Goal: Check status: Check status

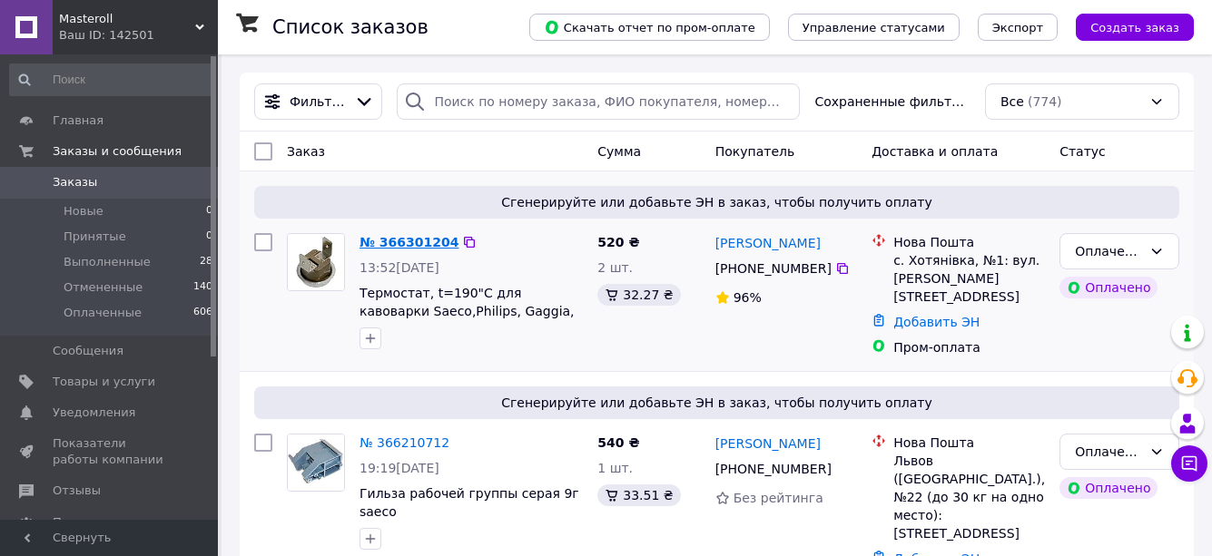
click at [402, 240] on link "№ 366301204" at bounding box center [408, 242] width 99 height 15
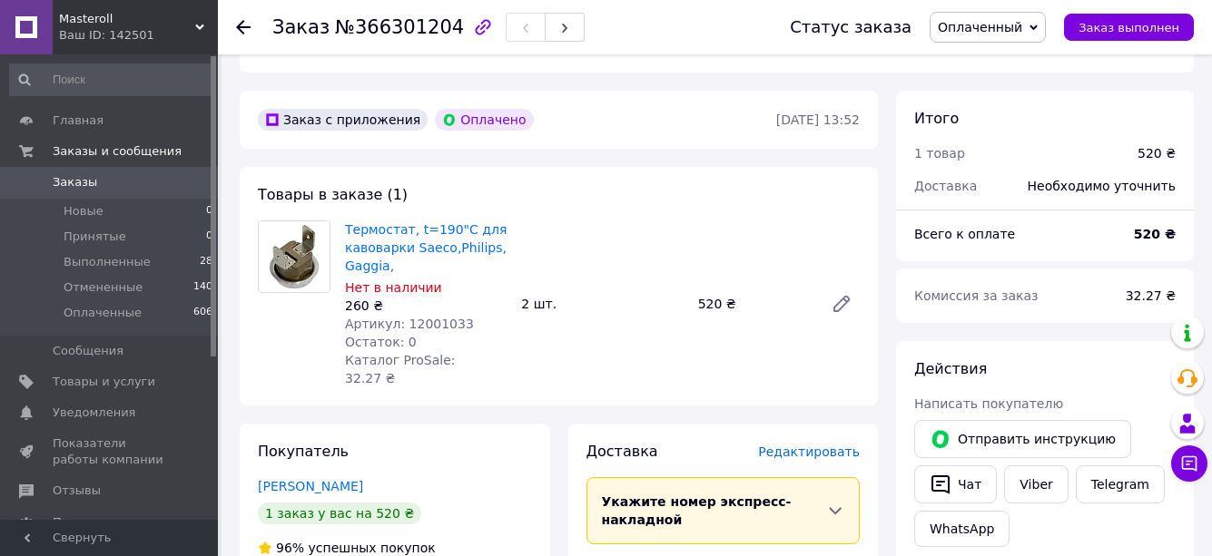
scroll to position [635, 0]
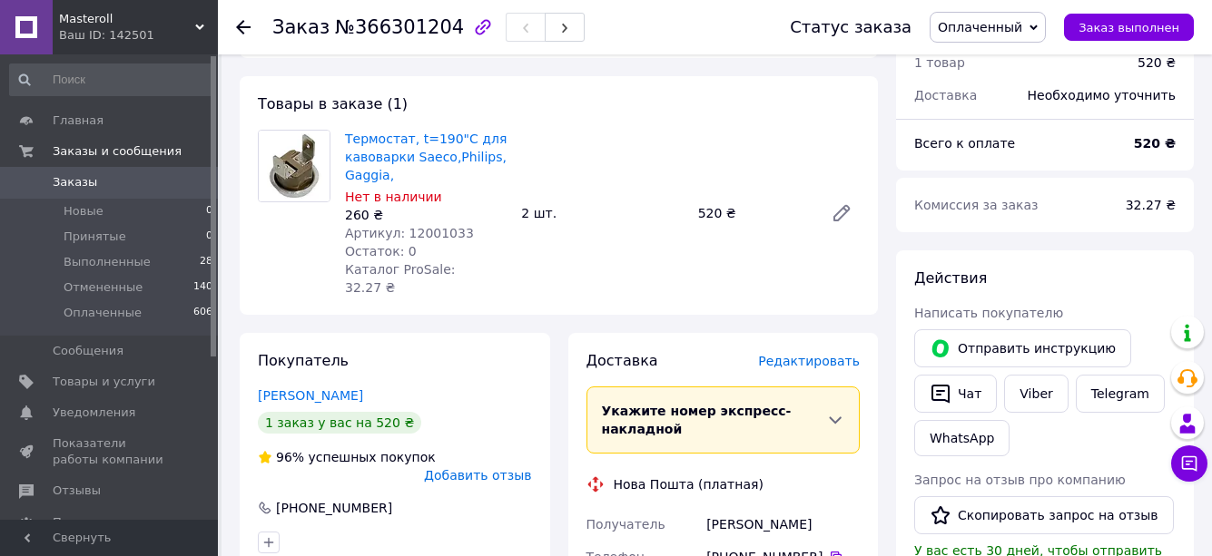
click at [429, 226] on span "Артикул: 12001033" at bounding box center [409, 233] width 129 height 15
copy span "12001033"
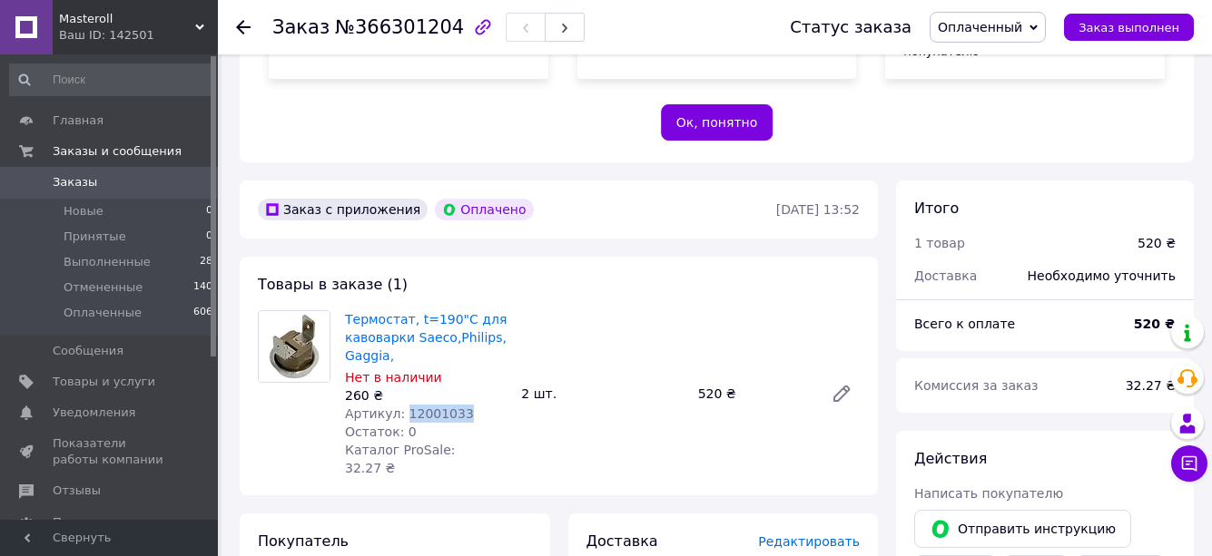
scroll to position [454, 0]
copy span "12001033"
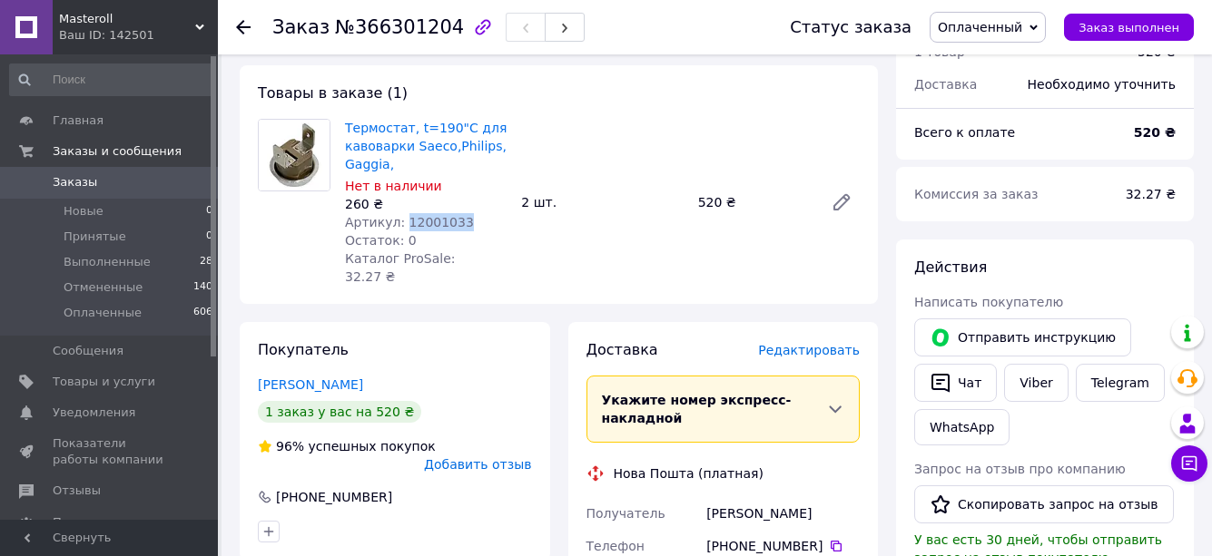
scroll to position [726, 0]
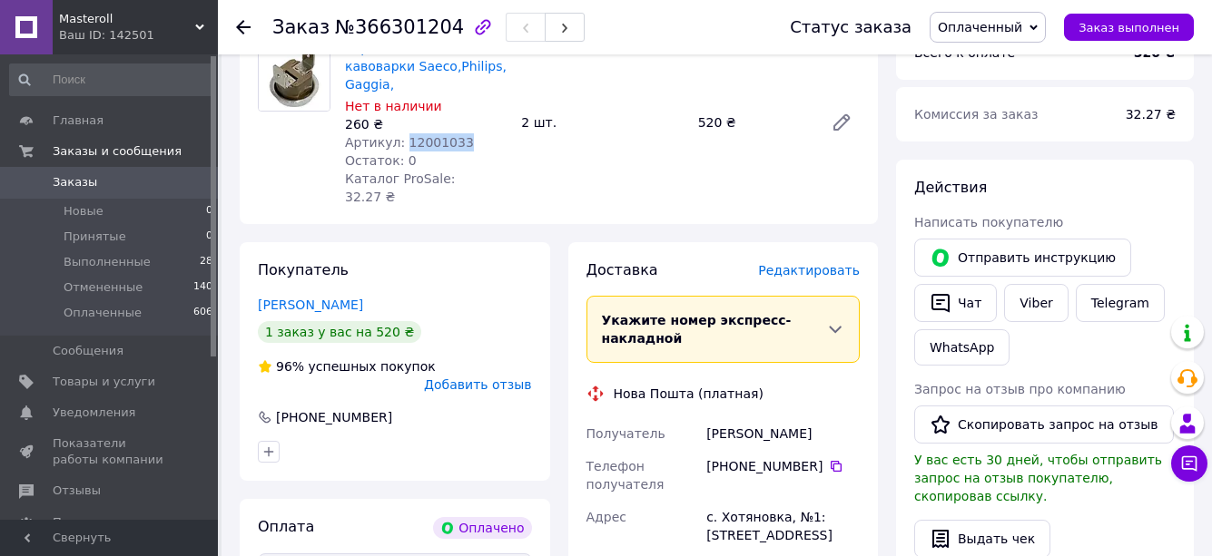
drag, startPoint x: 730, startPoint y: 409, endPoint x: 814, endPoint y: 409, distance: 84.4
click at [814, 458] on div "[PHONE_NUMBER]" at bounding box center [782, 467] width 153 height 18
copy div "0 67 838 68 34"
click at [747, 418] on div "[PERSON_NAME]" at bounding box center [783, 434] width 161 height 33
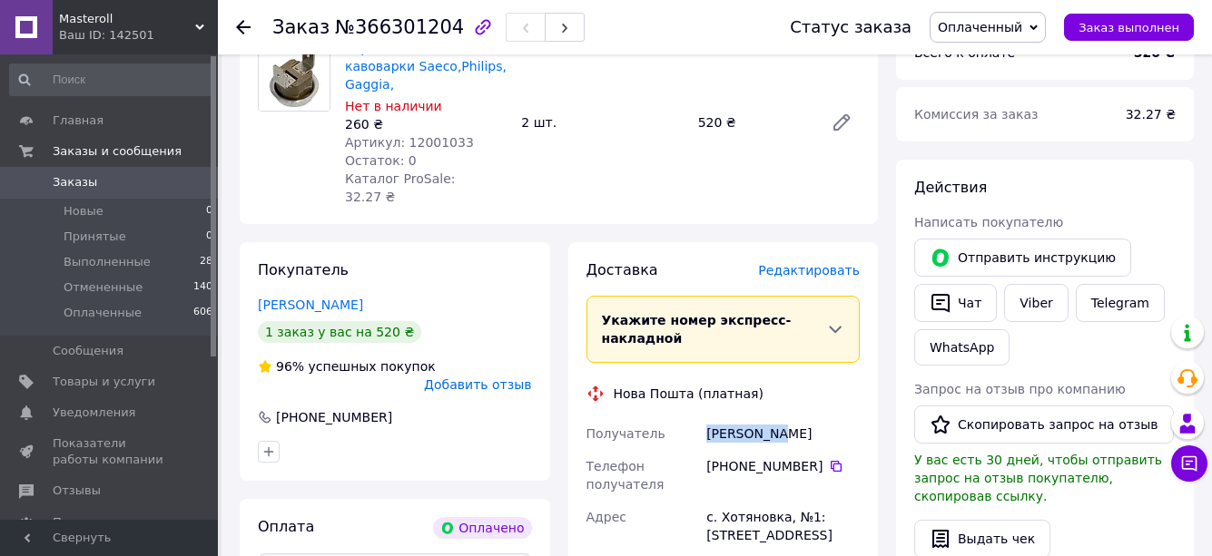
click at [744, 418] on div "[PERSON_NAME]" at bounding box center [783, 434] width 161 height 33
drag, startPoint x: 704, startPoint y: 379, endPoint x: 767, endPoint y: 382, distance: 62.7
click at [767, 418] on div "[PERSON_NAME]" at bounding box center [783, 434] width 161 height 33
copy div "[PERSON_NAME]"
click at [793, 418] on div "[PERSON_NAME]" at bounding box center [783, 434] width 161 height 33
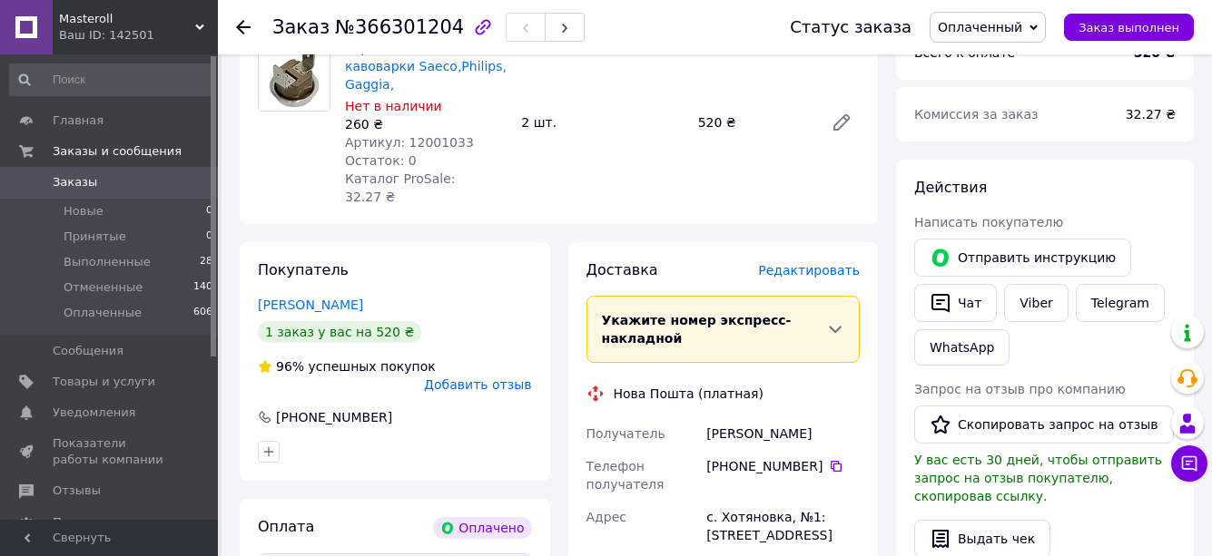
click at [793, 418] on div "[PERSON_NAME]" at bounding box center [783, 434] width 161 height 33
copy div "Роман"
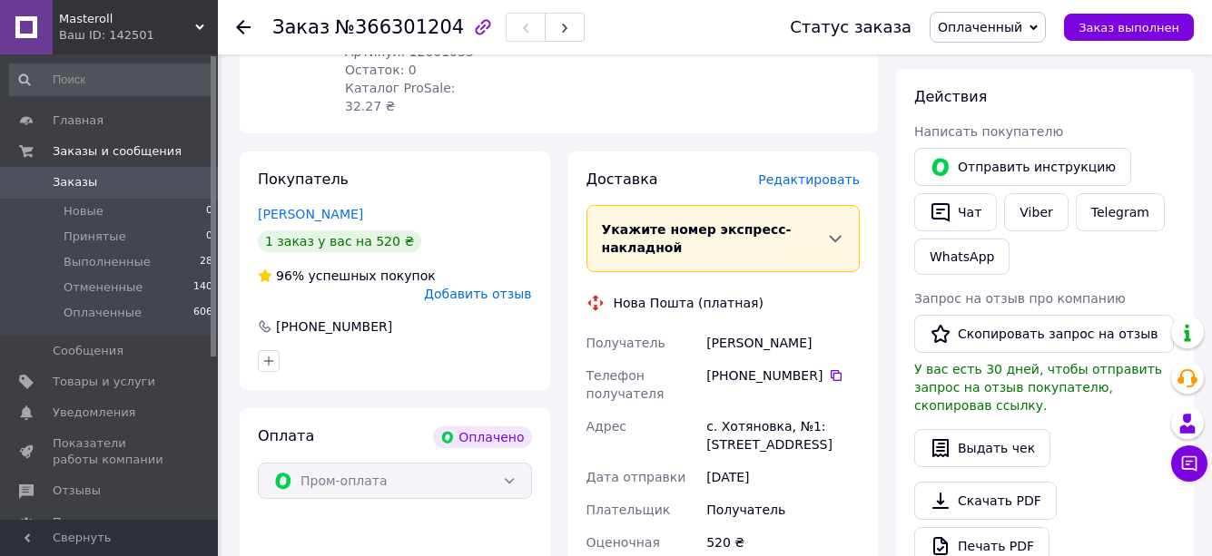
click at [750, 410] on div "с. Хотяновка, №1: [STREET_ADDRESS]" at bounding box center [783, 435] width 161 height 51
click at [749, 410] on div "с. Хотяновка, №1: [STREET_ADDRESS]" at bounding box center [783, 435] width 161 height 51
copy div "Хотяновка"
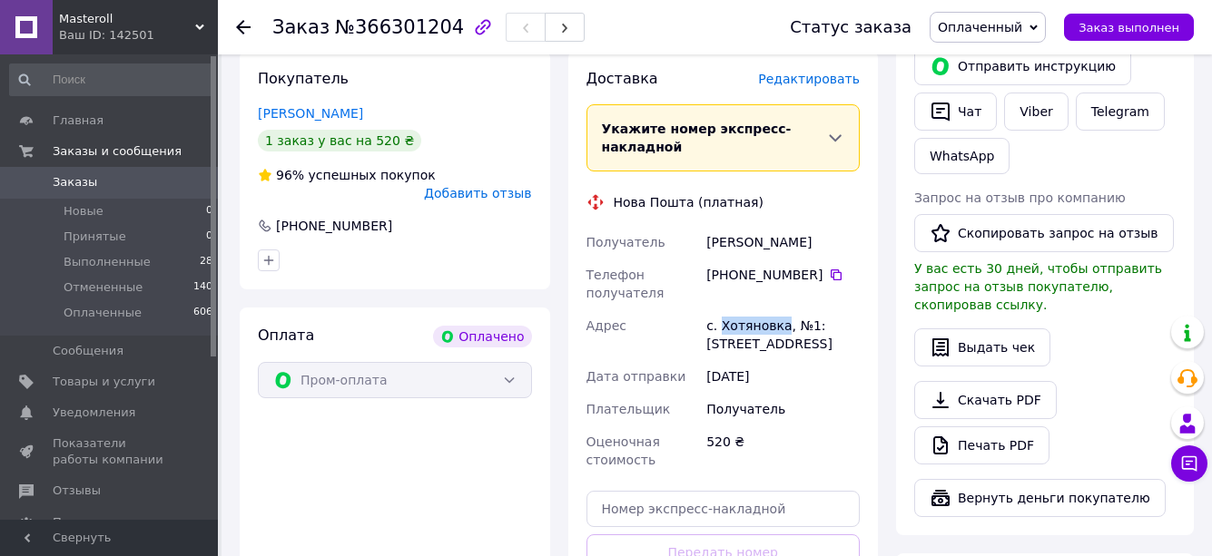
scroll to position [999, 0]
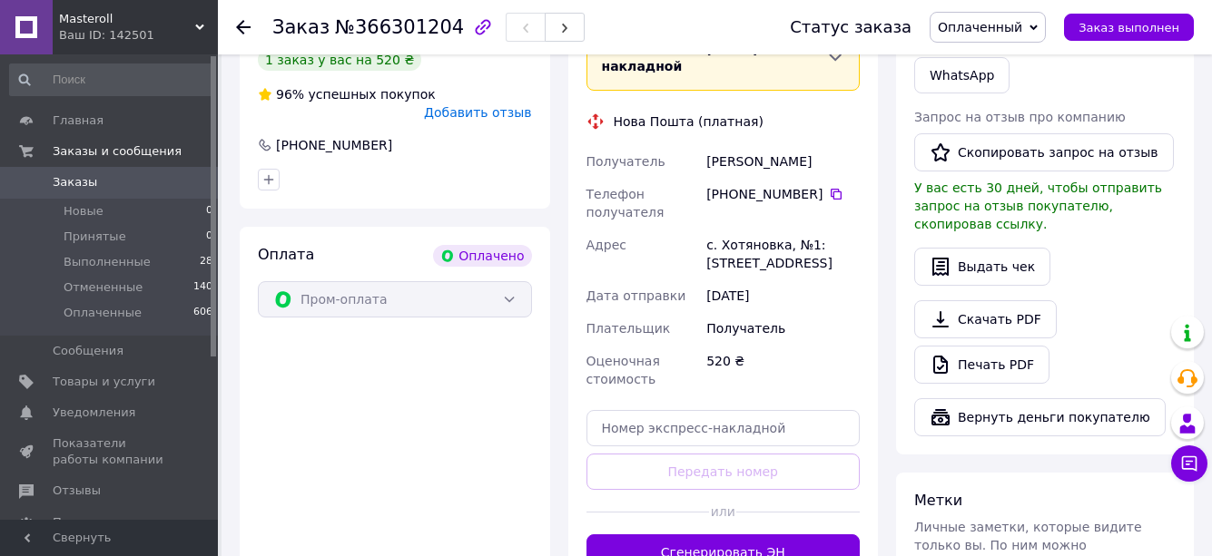
click at [393, 316] on div "Оплата Оплачено Пром-оплата" at bounding box center [395, 408] width 310 height 362
click at [649, 410] on input "text" at bounding box center [723, 428] width 274 height 36
paste input "20451269222773"
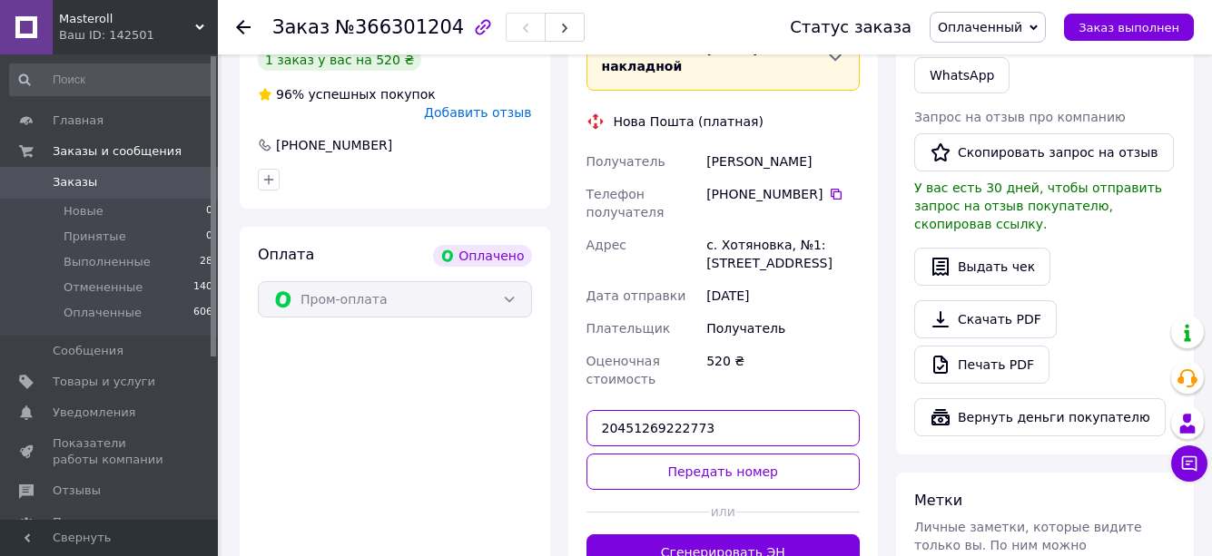
type input "20451269222773"
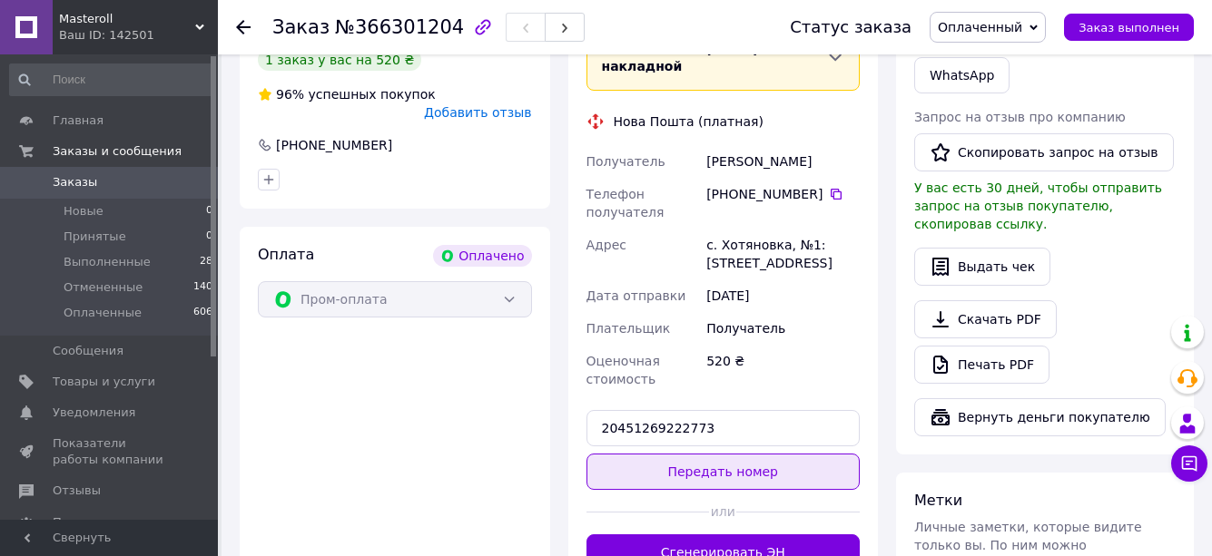
click at [742, 454] on button "Передать номер" at bounding box center [723, 472] width 274 height 36
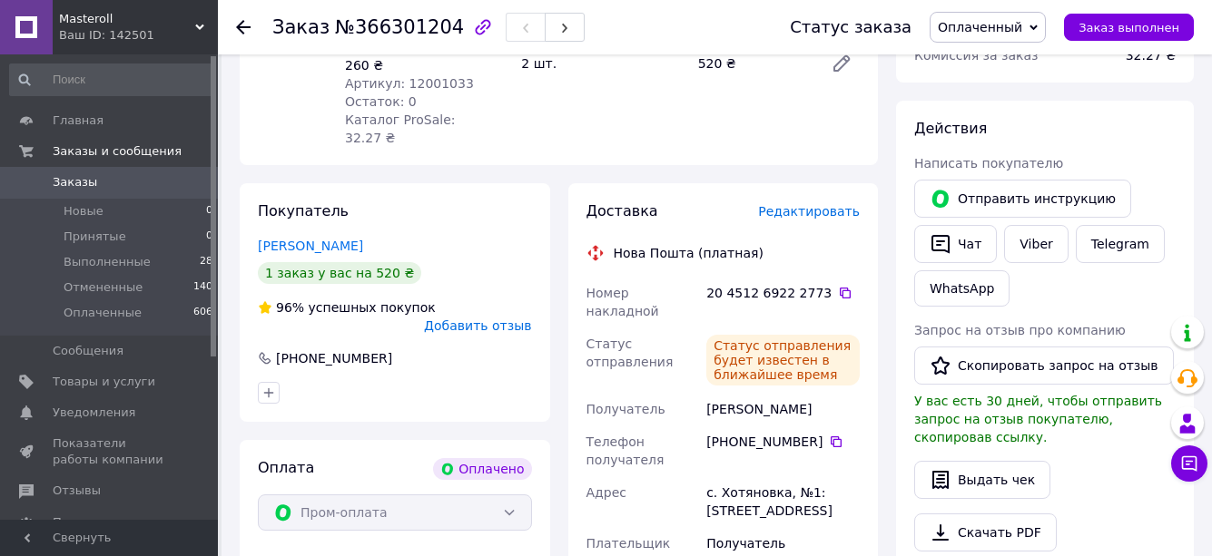
scroll to position [726, 0]
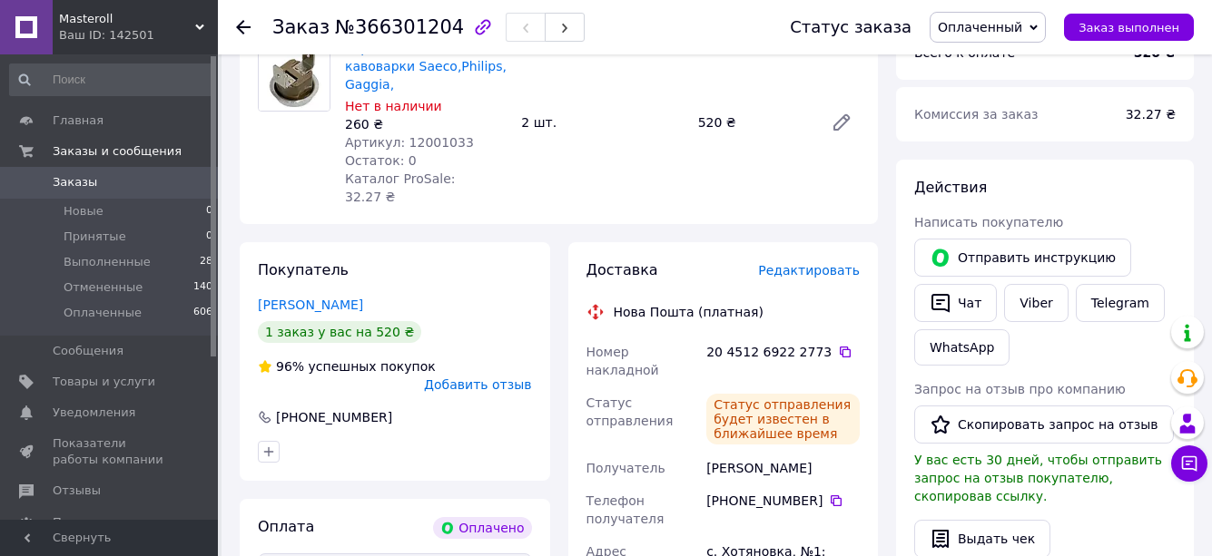
click at [241, 25] on use at bounding box center [243, 27] width 15 height 15
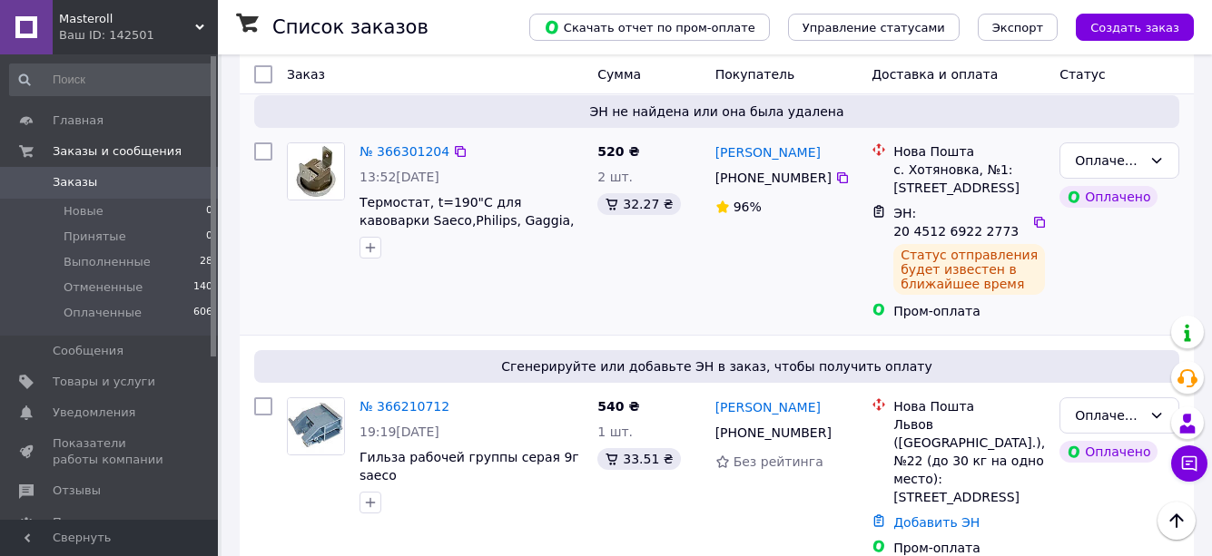
scroll to position [182, 0]
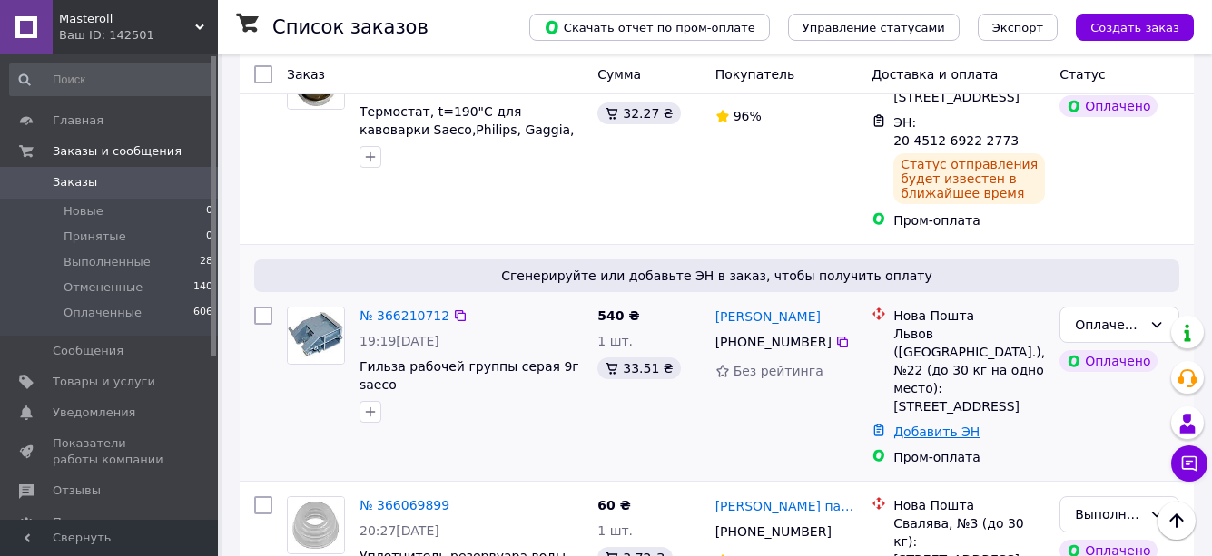
click at [947, 425] on link "Добавить ЭН" at bounding box center [936, 432] width 86 height 15
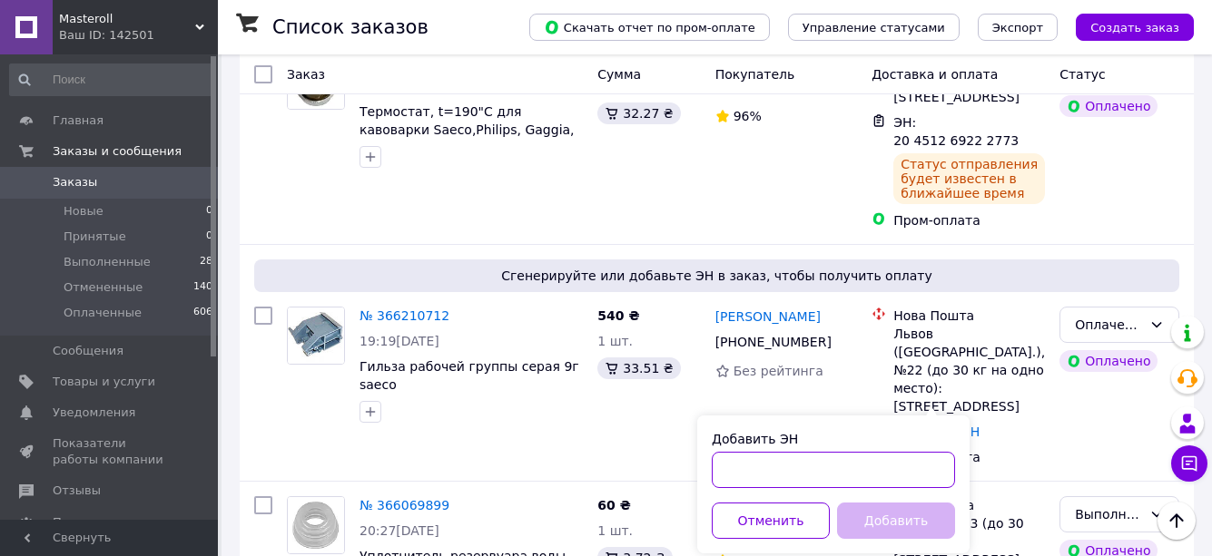
paste input "20451268902477"
type input "20451268902477"
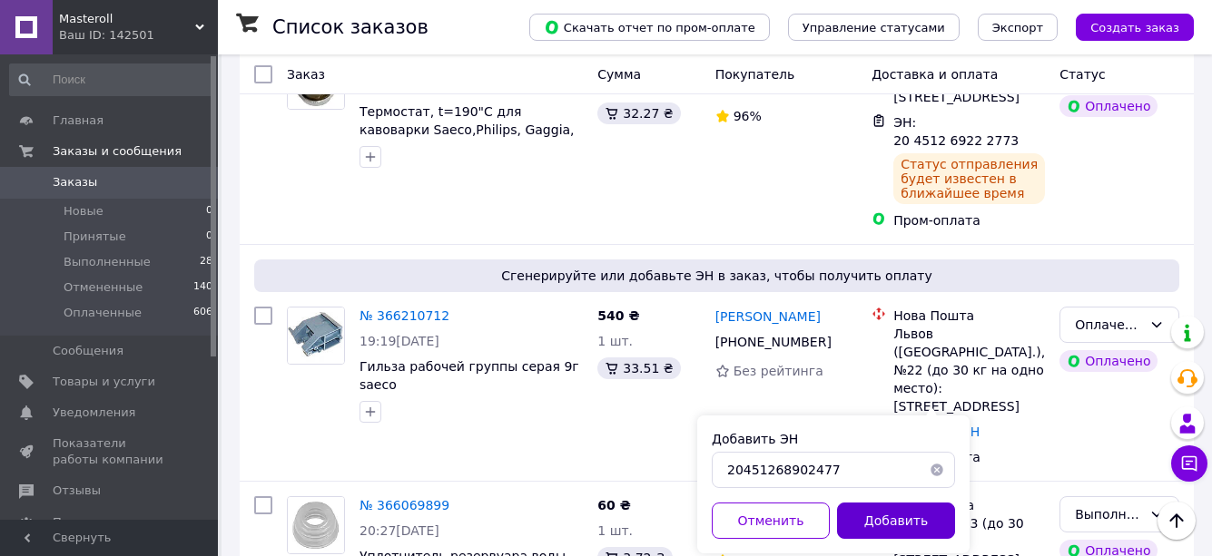
click at [897, 517] on button "Добавить" at bounding box center [896, 521] width 118 height 36
